Goal: Transaction & Acquisition: Purchase product/service

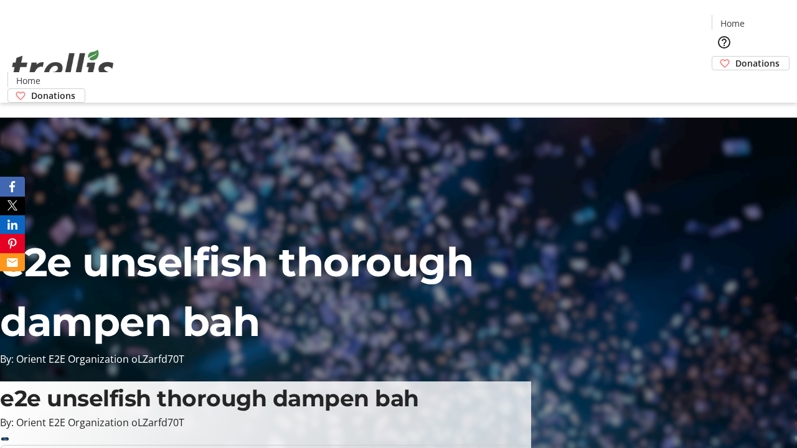
click at [736, 57] on span "Donations" at bounding box center [758, 63] width 44 height 13
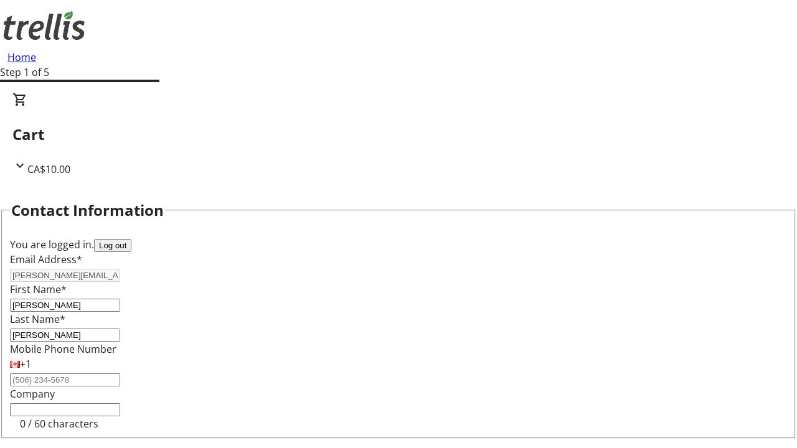
select select "BC"
select select "CA"
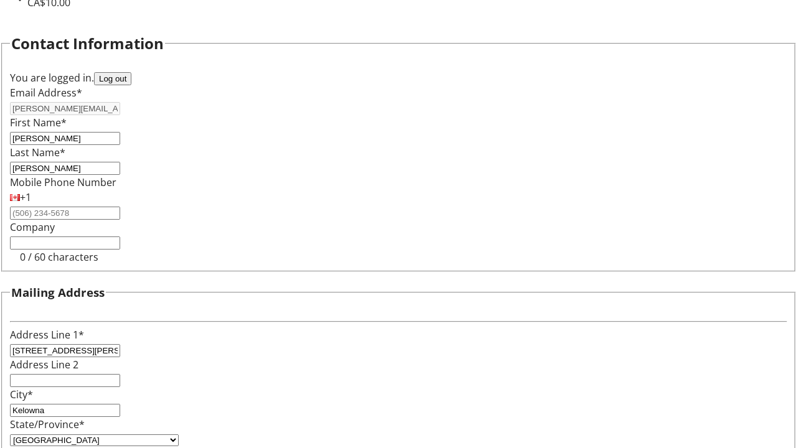
type input "V1Y 0C2"
